Goal: Contribute content: Add original content to the website for others to see

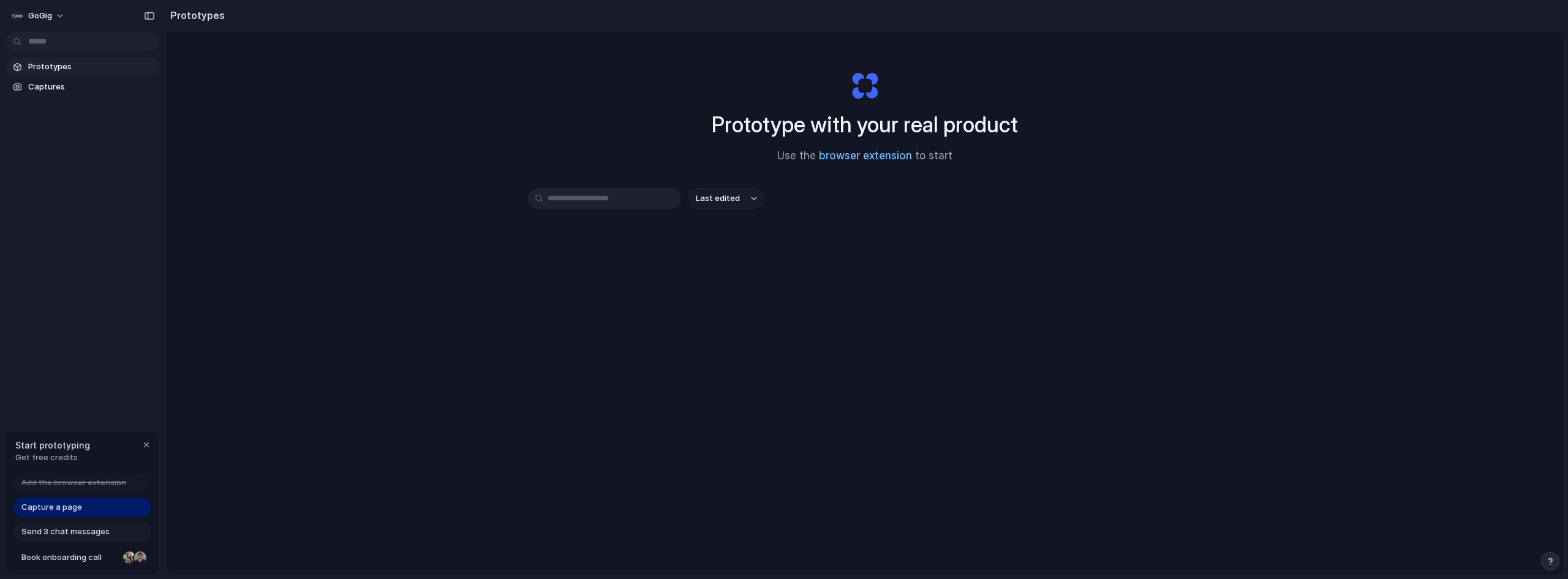
click at [874, 155] on link "browser extension" at bounding box center [865, 155] width 93 height 12
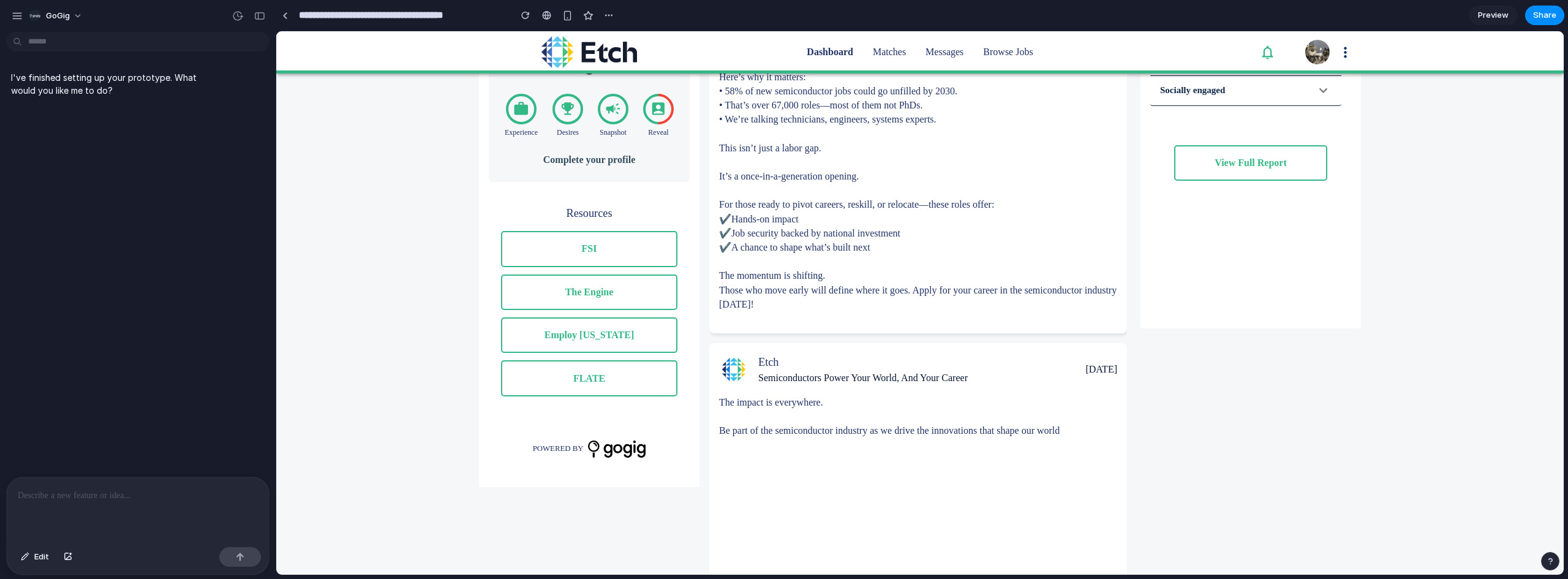
scroll to position [306, 0]
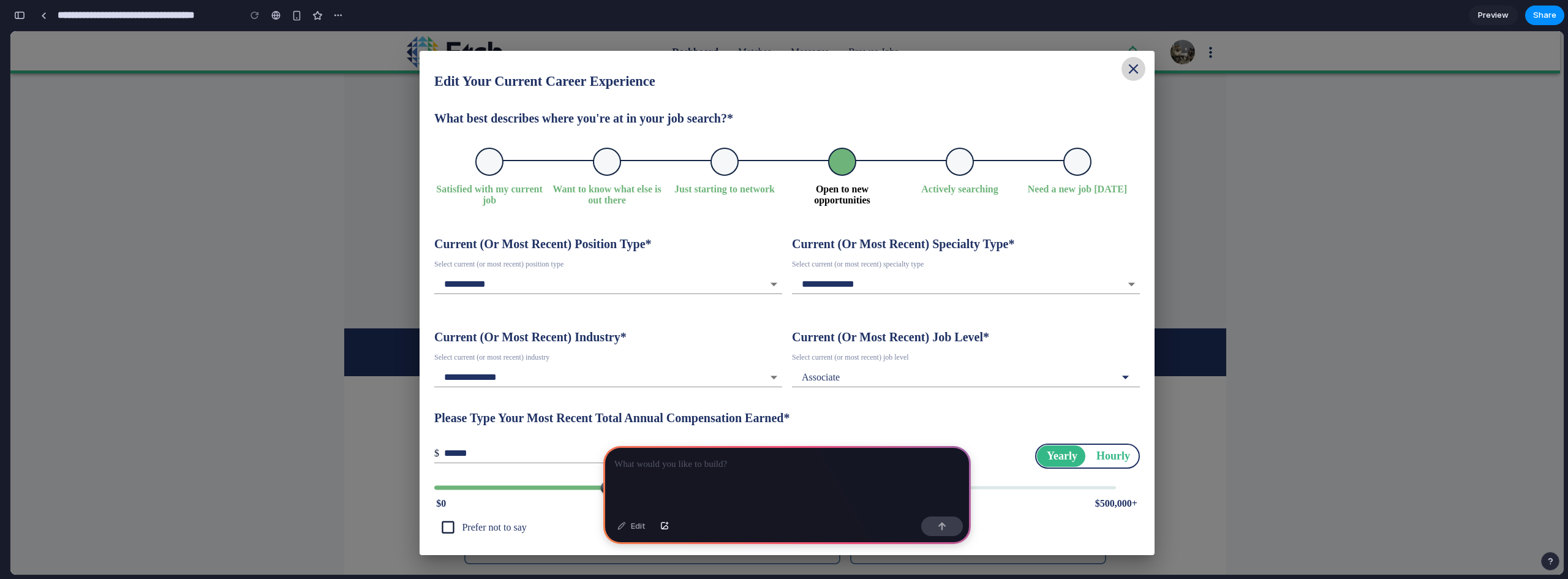
click at [696, 471] on div at bounding box center [787, 479] width 367 height 65
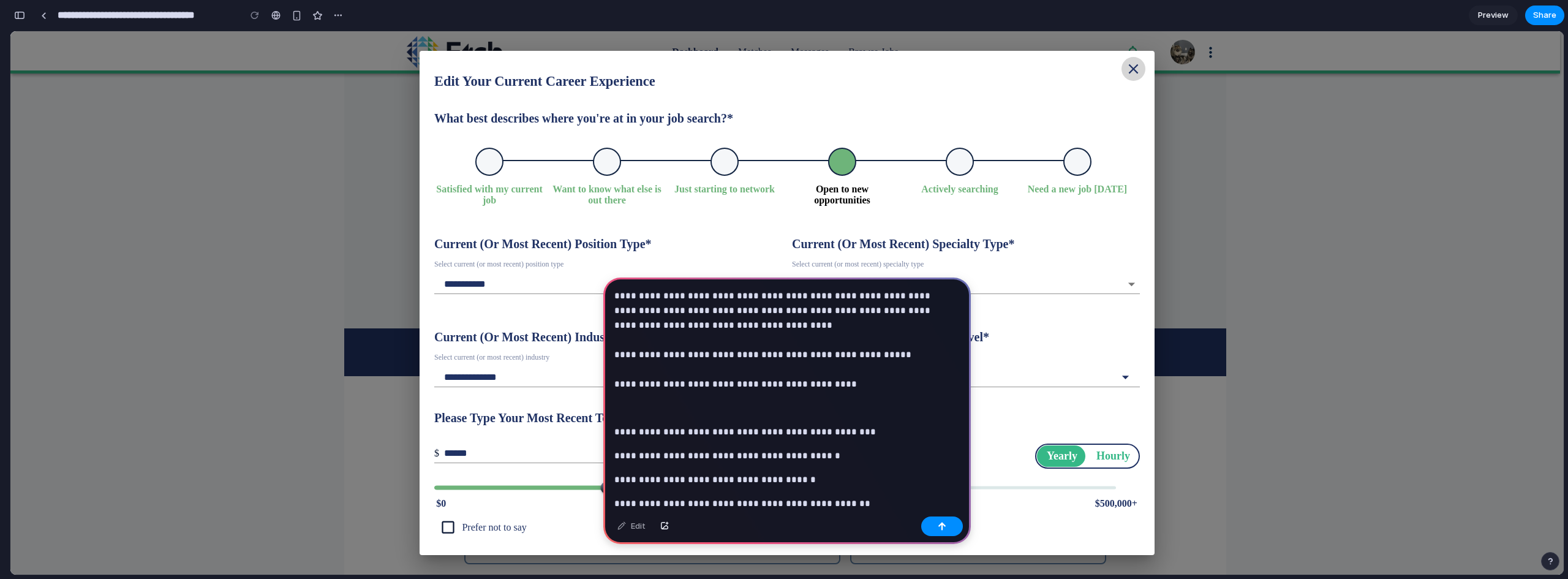
click at [717, 406] on p at bounding box center [784, 407] width 341 height 14
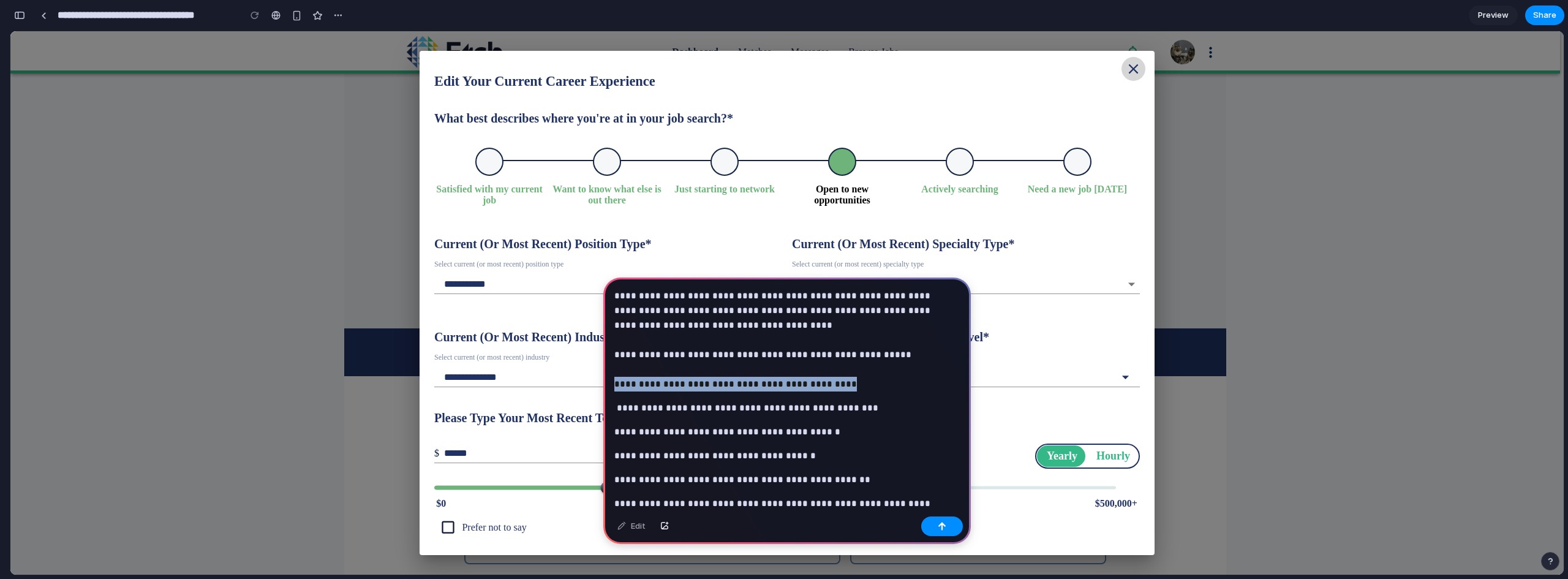
drag, startPoint x: 837, startPoint y: 384, endPoint x: 613, endPoint y: 381, distance: 224.0
click at [613, 381] on div "**********" at bounding box center [787, 414] width 367 height 273
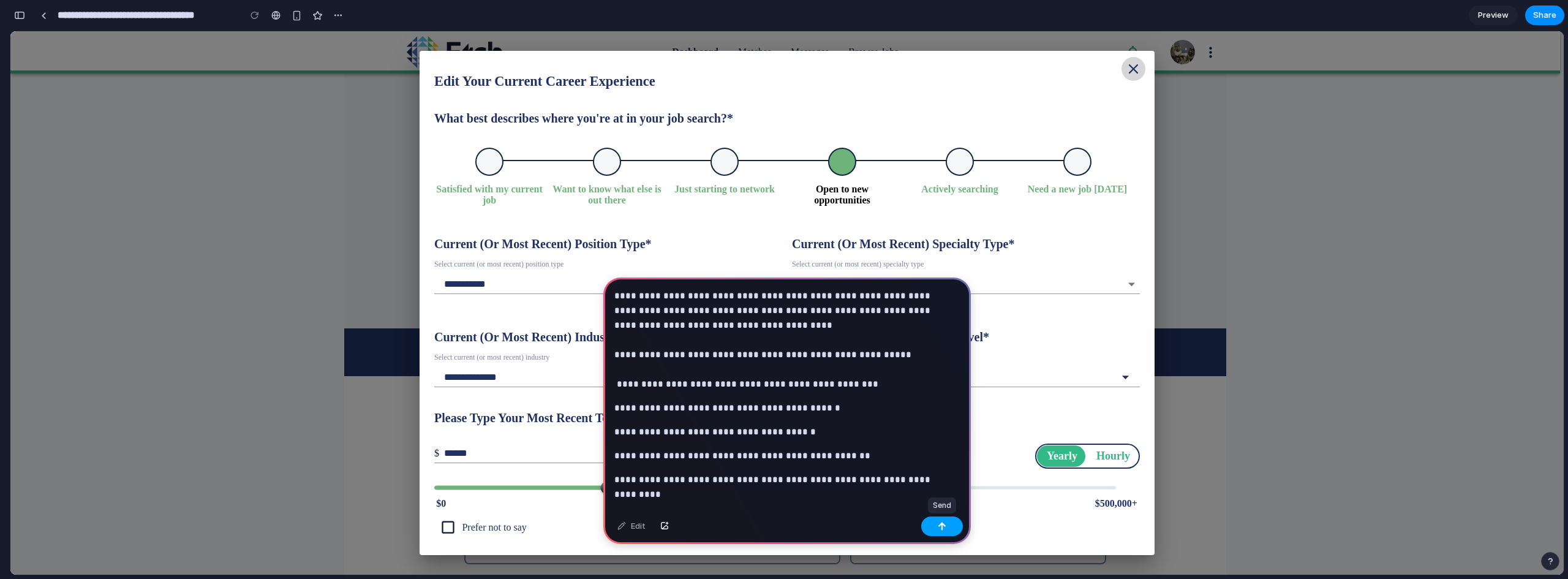
click at [956, 530] on button "button" at bounding box center [942, 527] width 42 height 20
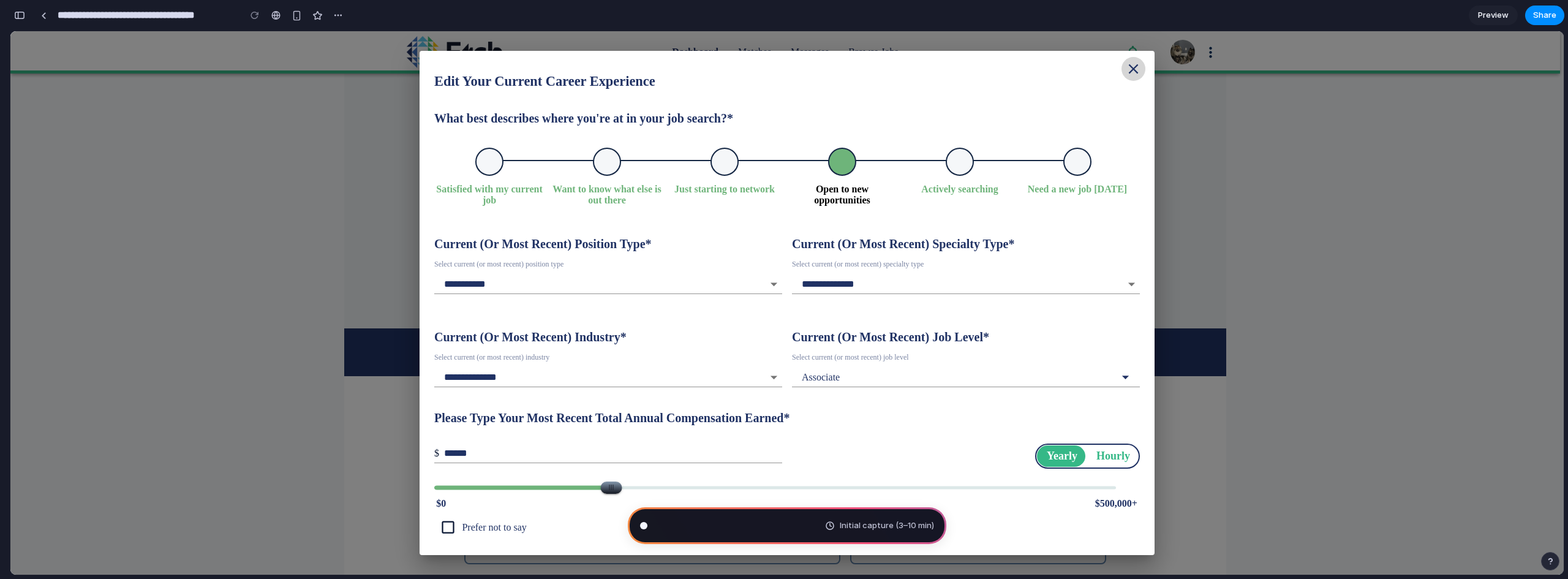
scroll to position [104, 0]
type input "**********"
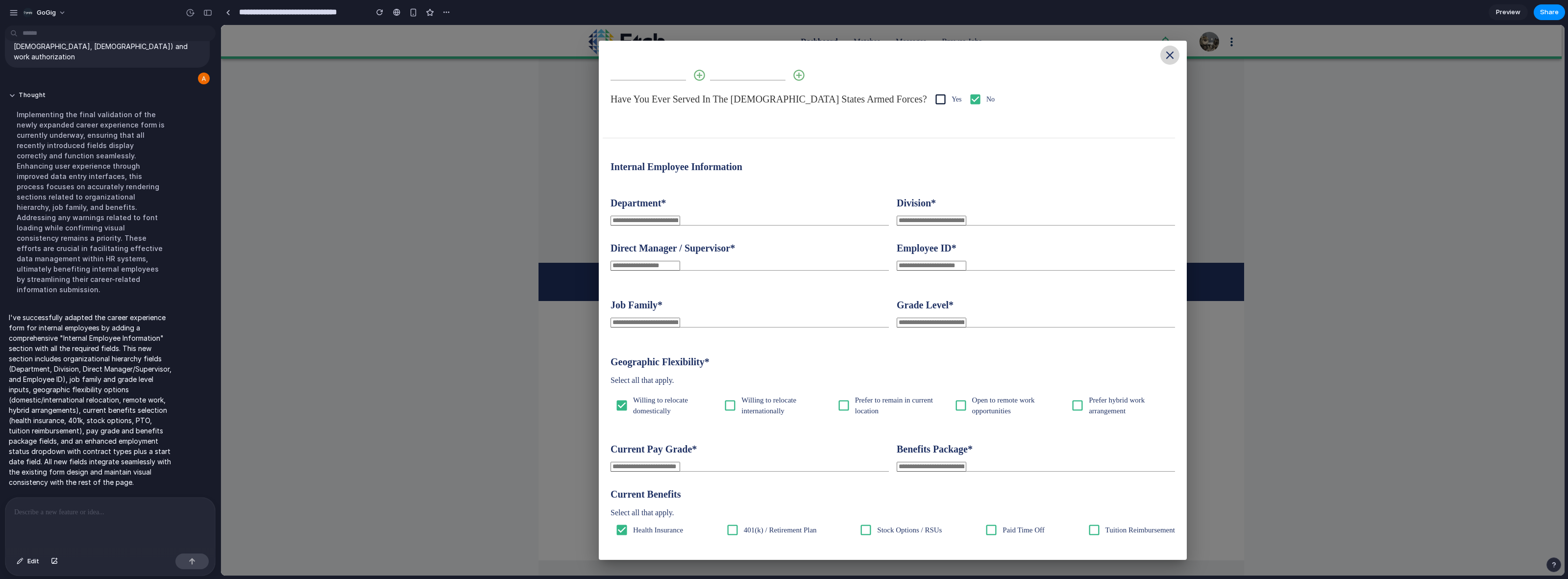
scroll to position [888, 0]
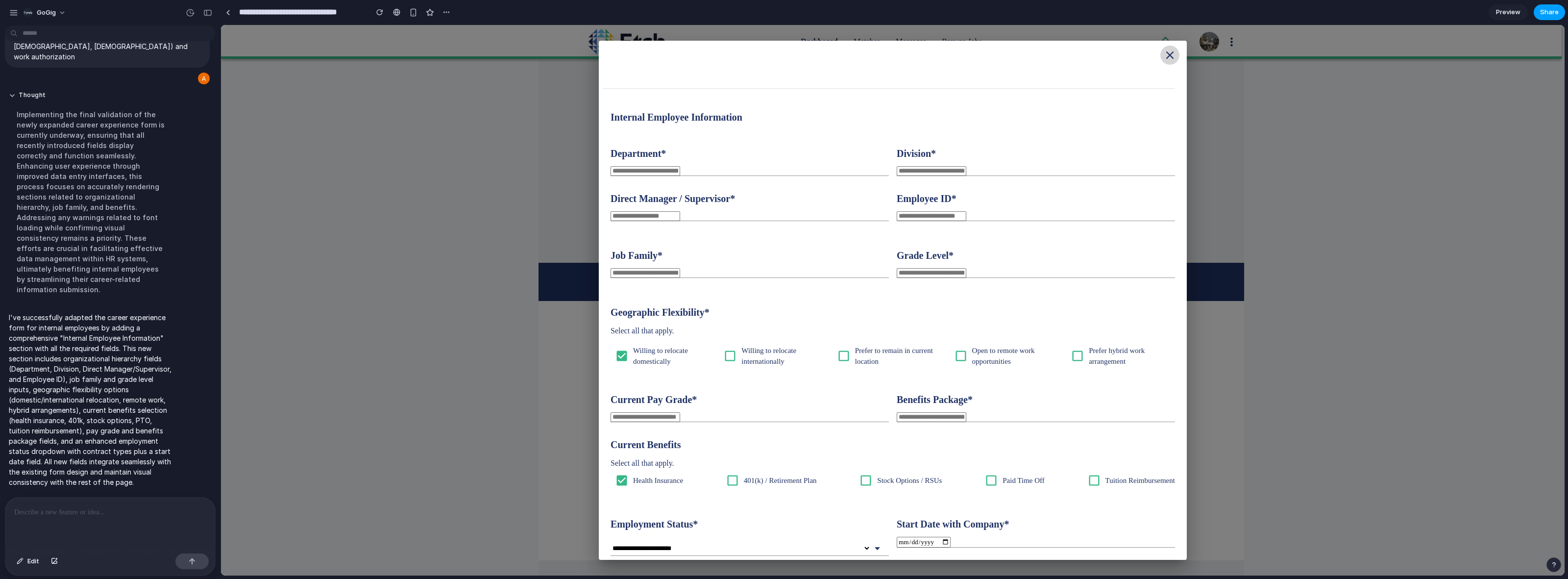
click at [1254, 12] on span "Share" at bounding box center [1549, 12] width 19 height 10
click at [1254, 225] on div "Share ' Internal Candidate Profile Update ' Amy Hughes Creator Anyone at GoGig …" at bounding box center [784, 289] width 1568 height 579
click at [433, 16] on div "button" at bounding box center [430, 13] width 9 height 9
click at [446, 15] on div "button" at bounding box center [446, 12] width 8 height 8
click at [1171, 54] on div "Duplicate Delete" at bounding box center [784, 289] width 1568 height 579
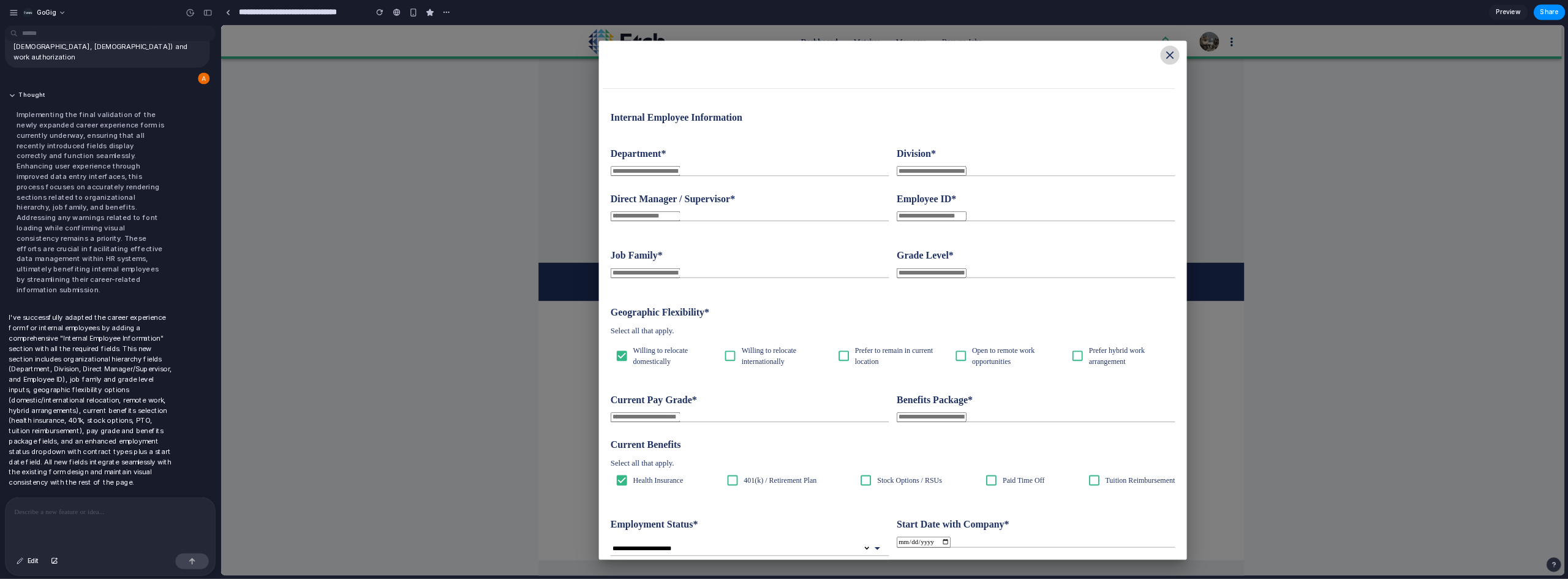
scroll to position [269, 0]
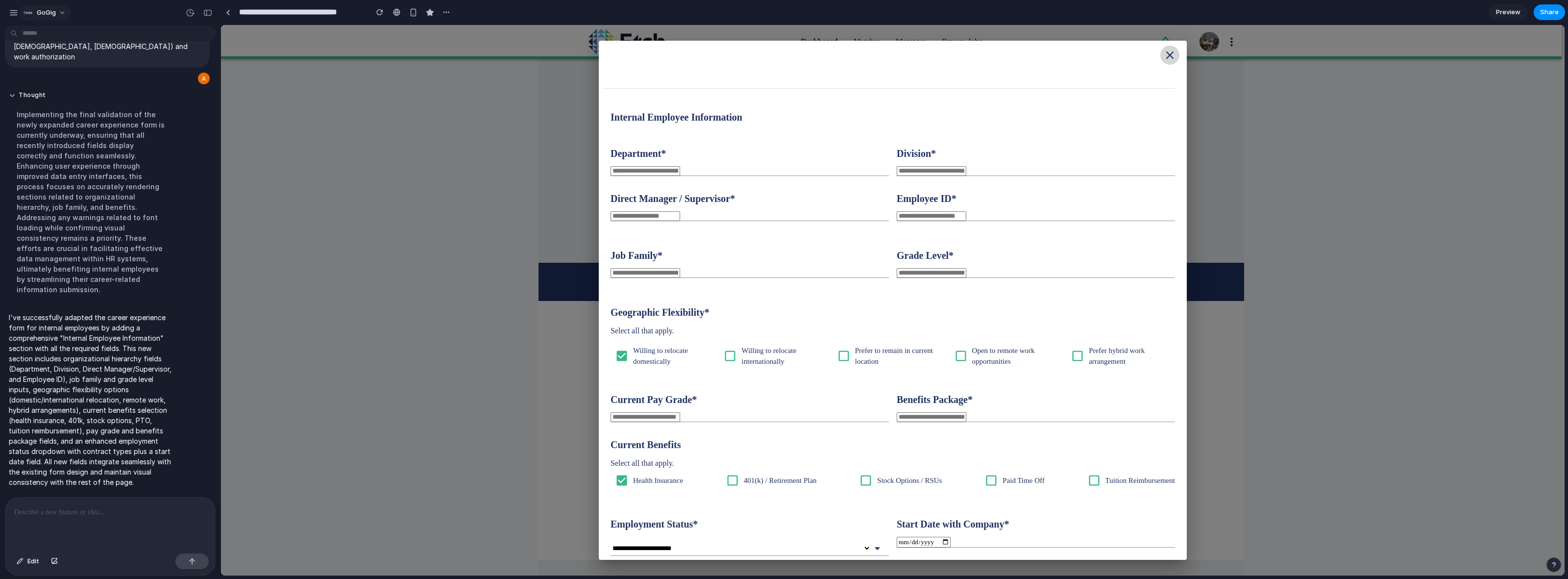
click at [40, 11] on span "GoGig" at bounding box center [46, 13] width 19 height 10
click at [13, 9] on div "Settings Invite members Change theme Sign out" at bounding box center [784, 289] width 1568 height 579
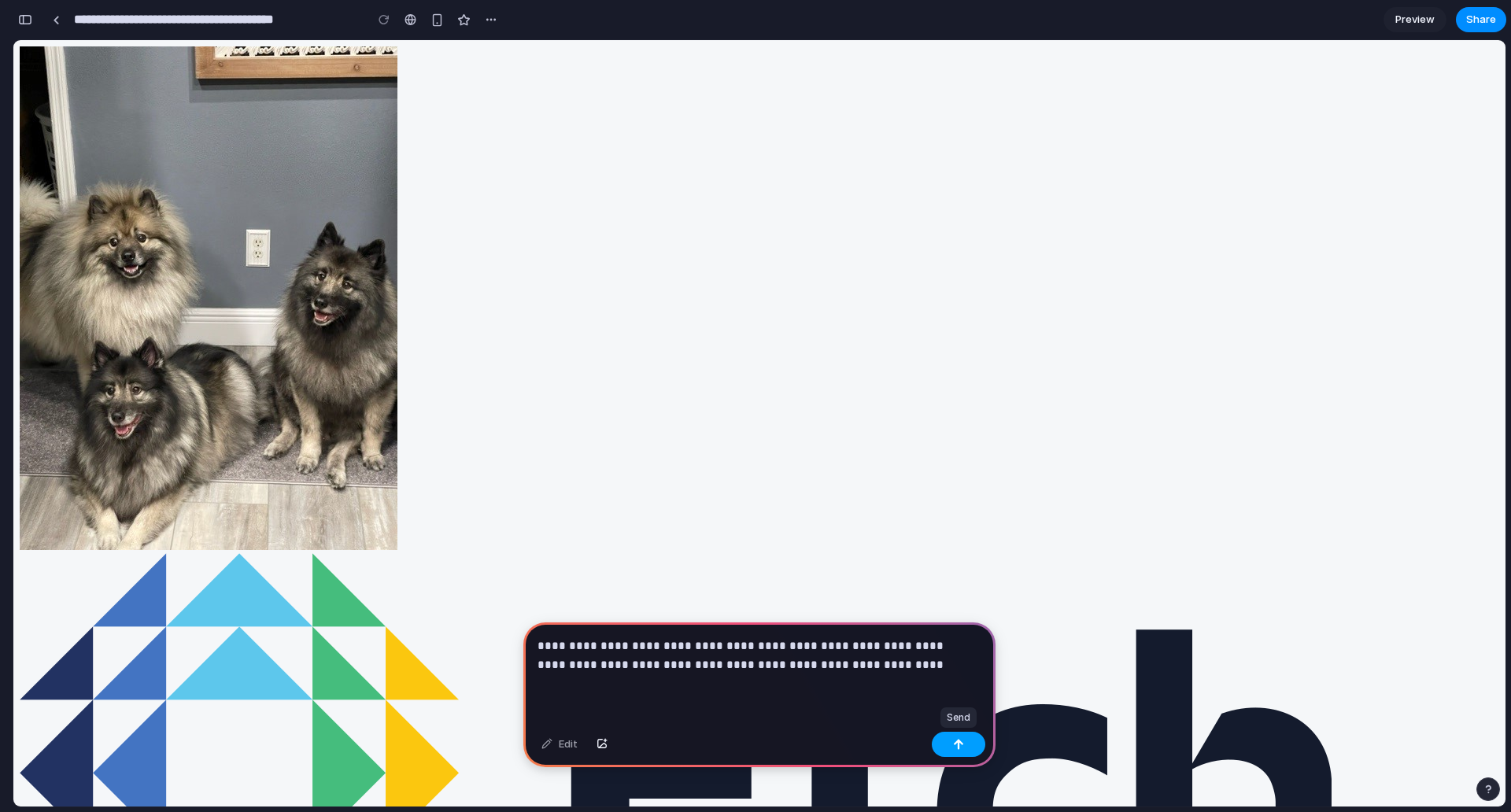
click at [965, 748] on button "button" at bounding box center [958, 745] width 54 height 25
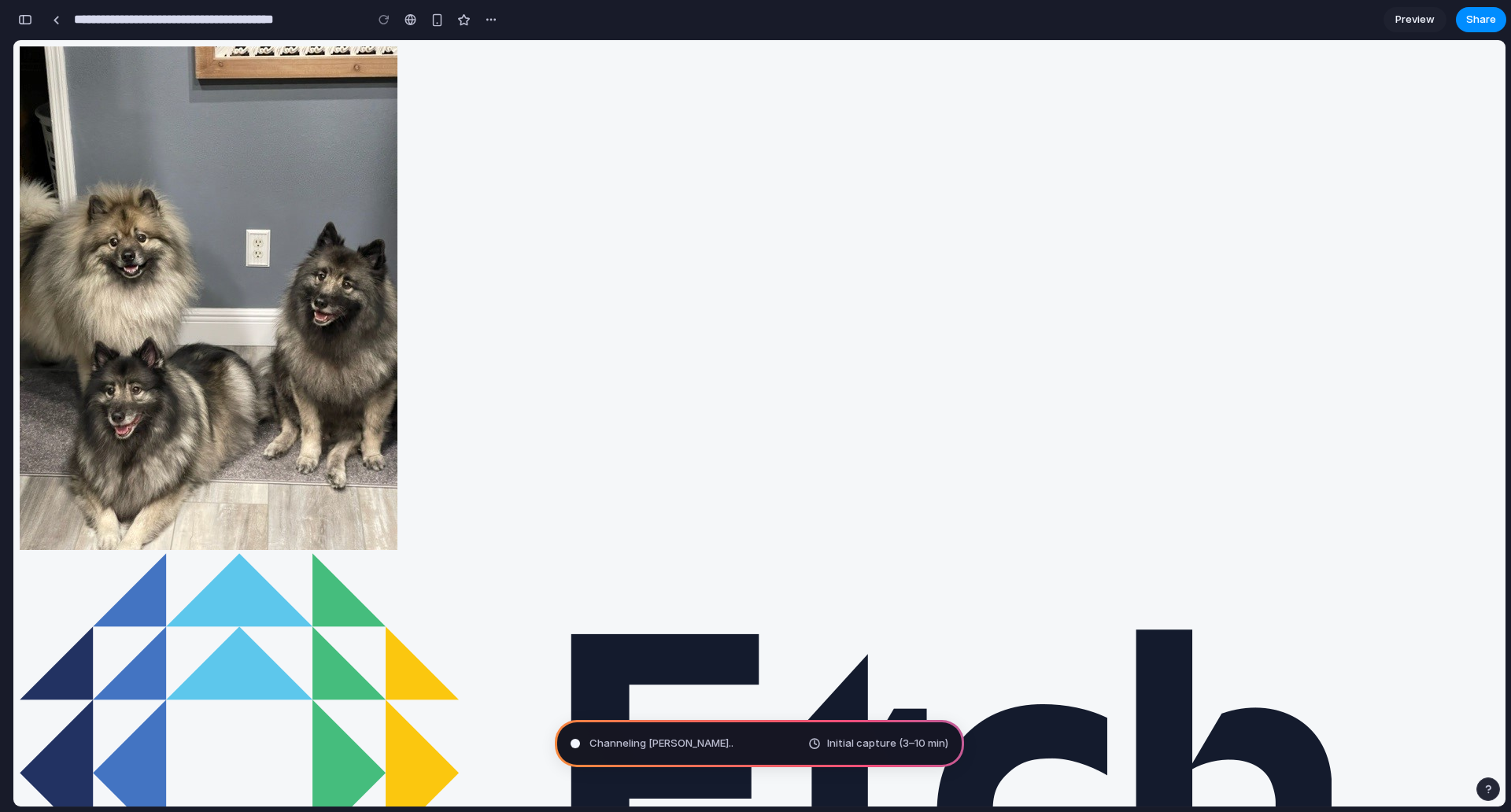
type input "**********"
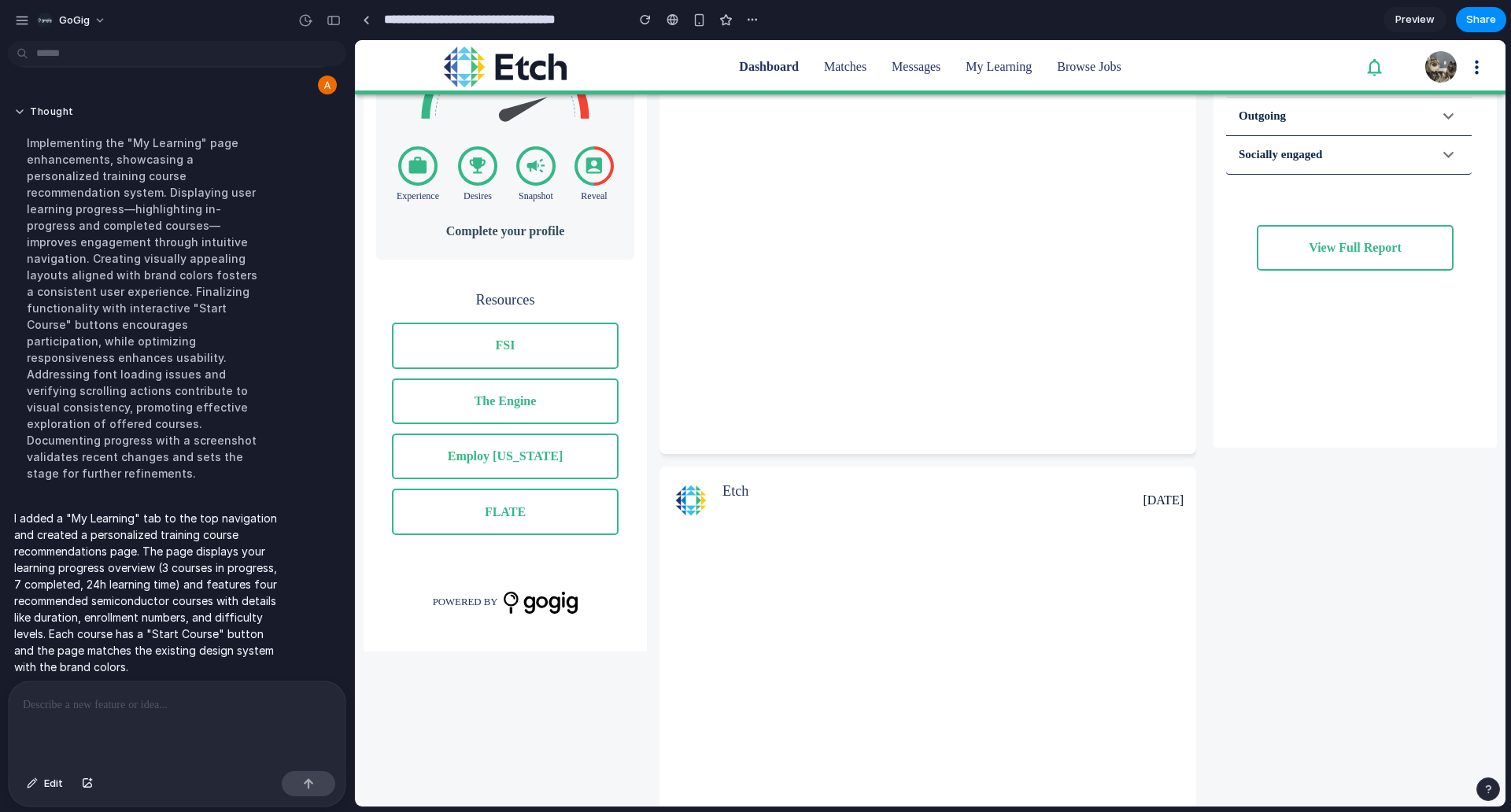
scroll to position [491, 0]
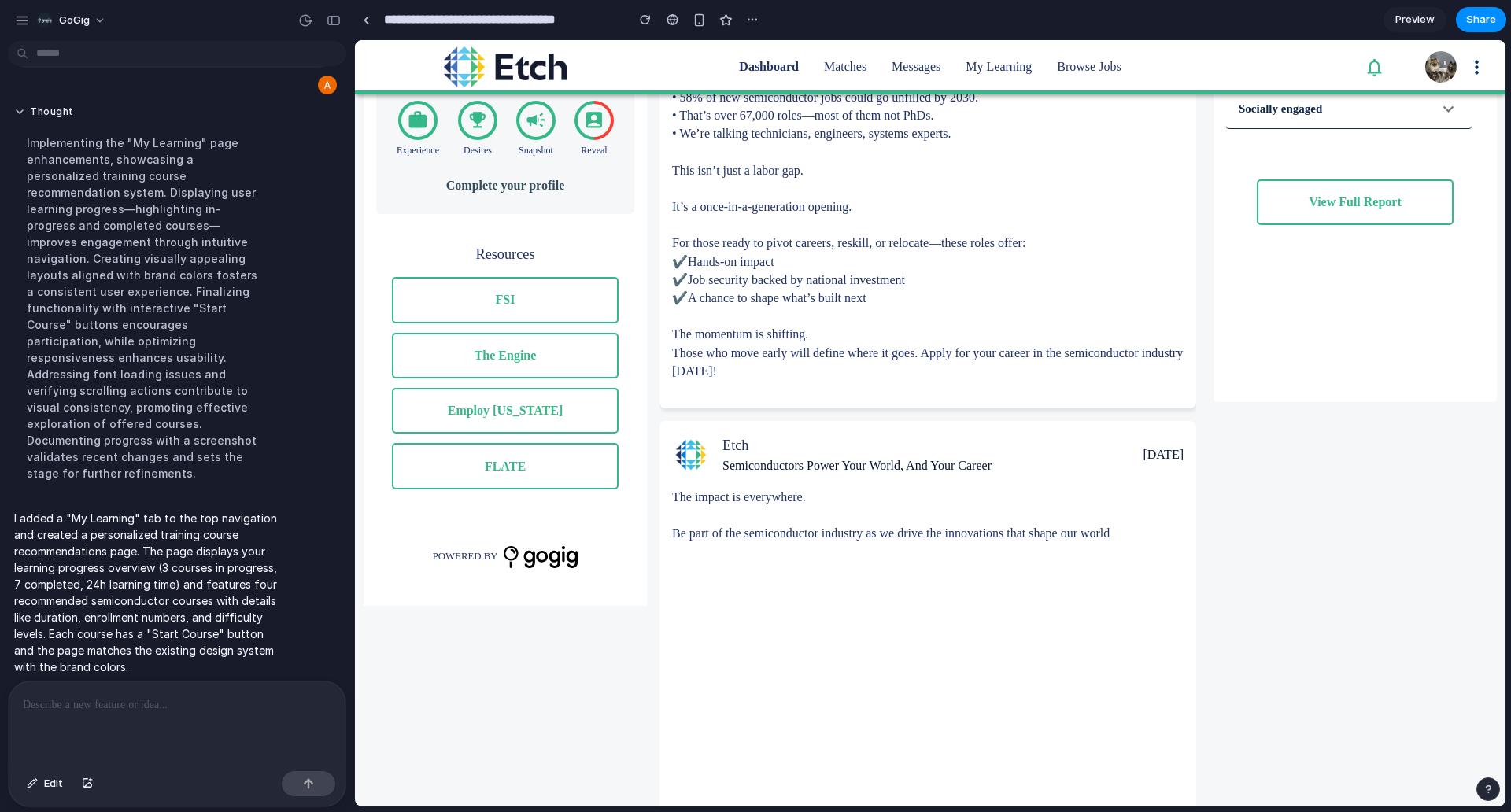
click at [162, 724] on div at bounding box center [177, 722] width 337 height 83
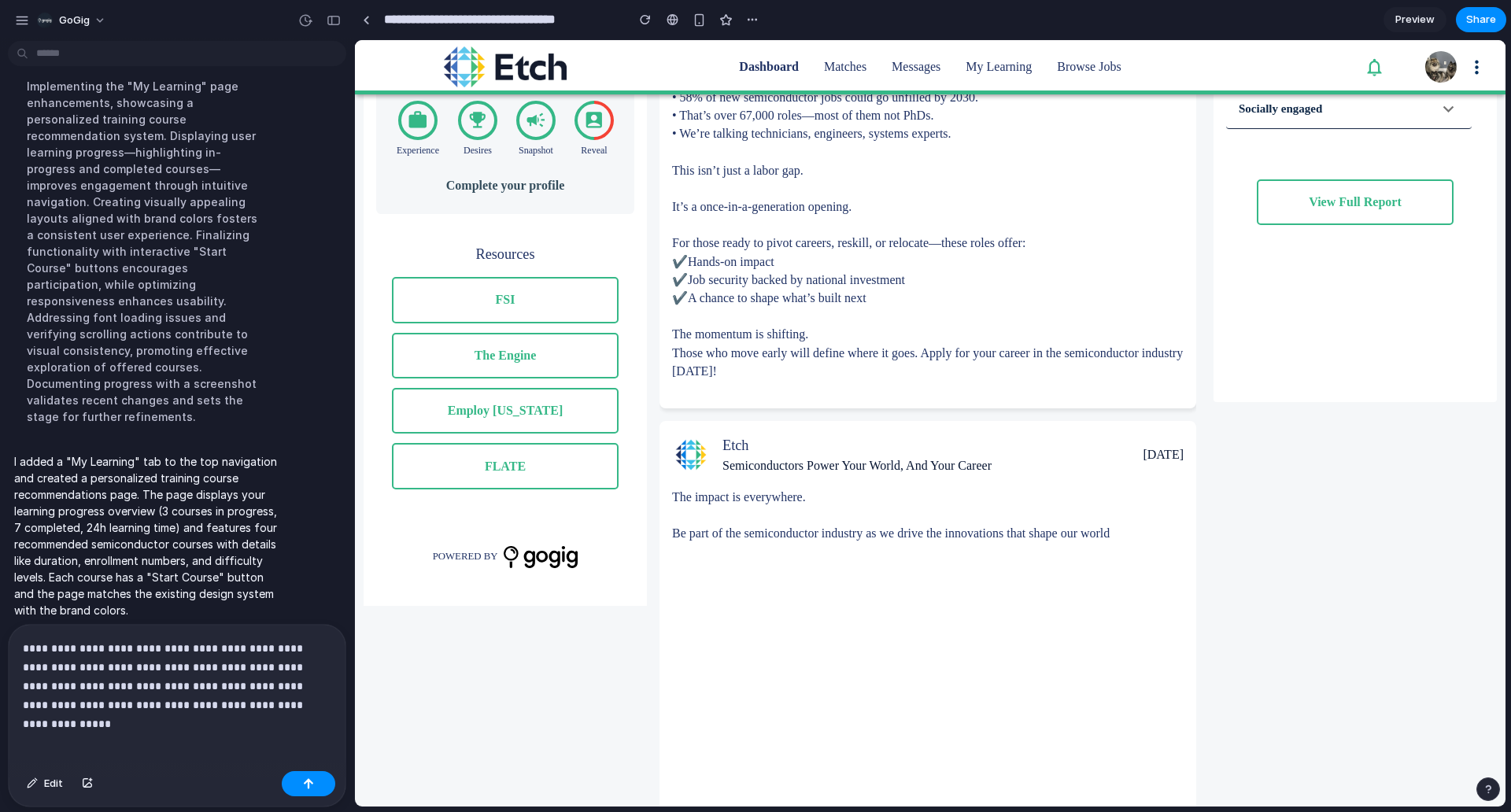
scroll to position [171, 0]
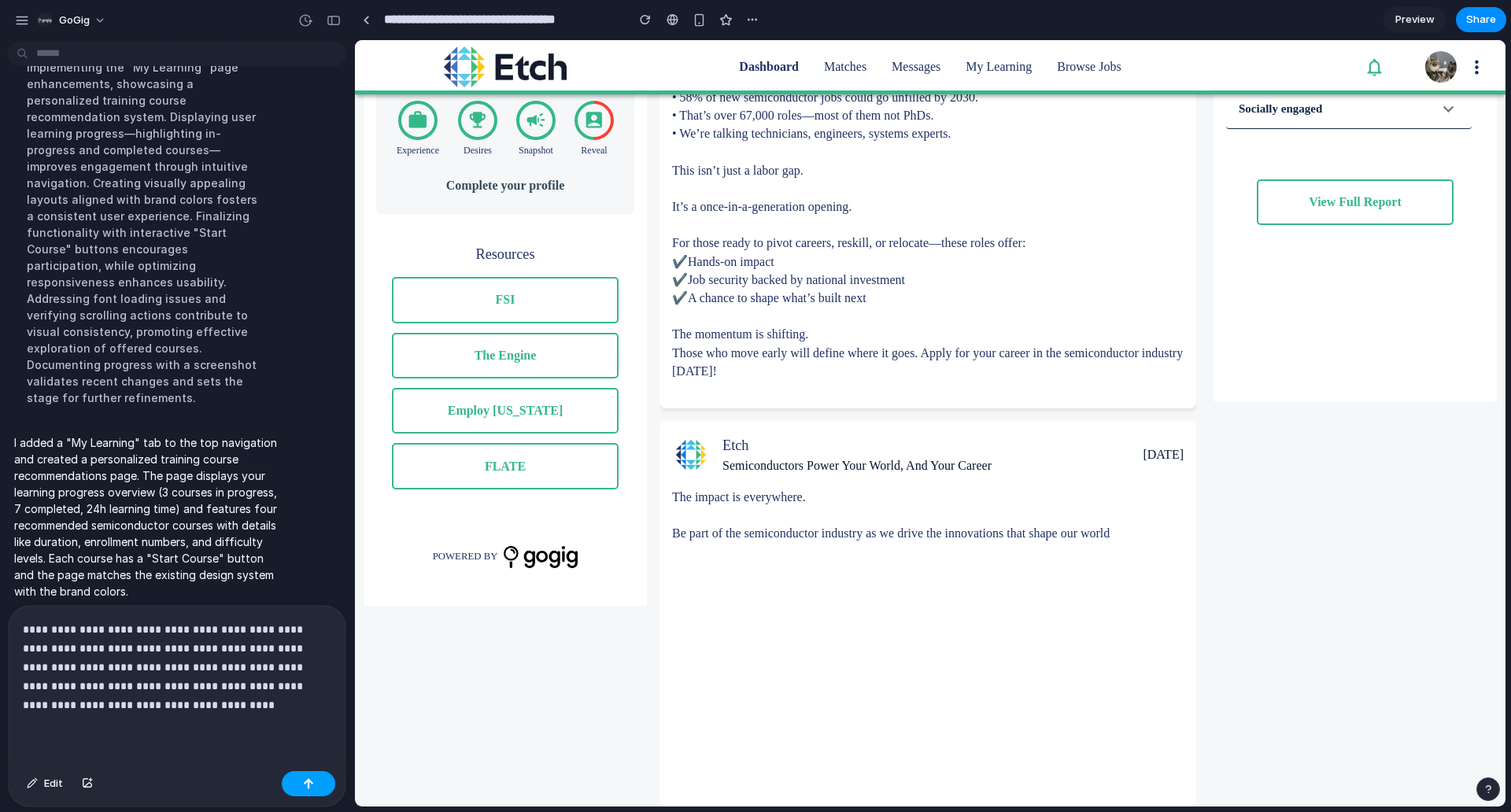
click at [305, 789] on button "button" at bounding box center [308, 784] width 54 height 25
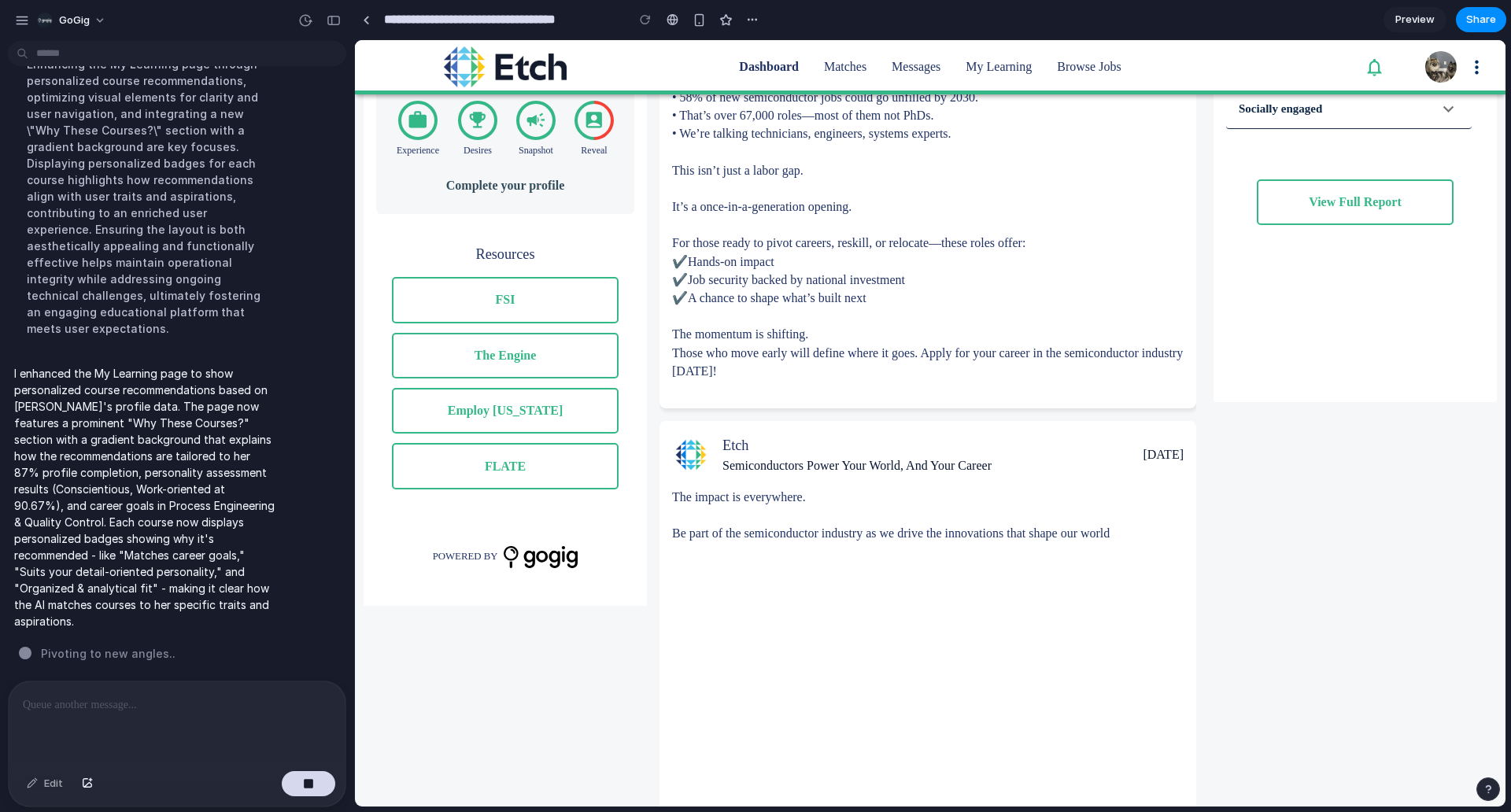
scroll to position [503, 0]
